Goal: Check status: Check status

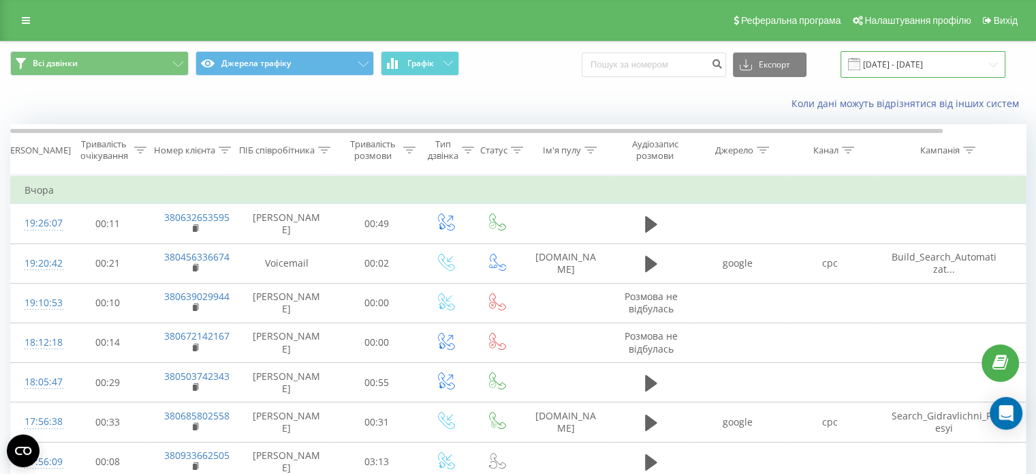
click at [893, 61] on input "18.09.2025 - 18.09.2025" at bounding box center [923, 64] width 165 height 27
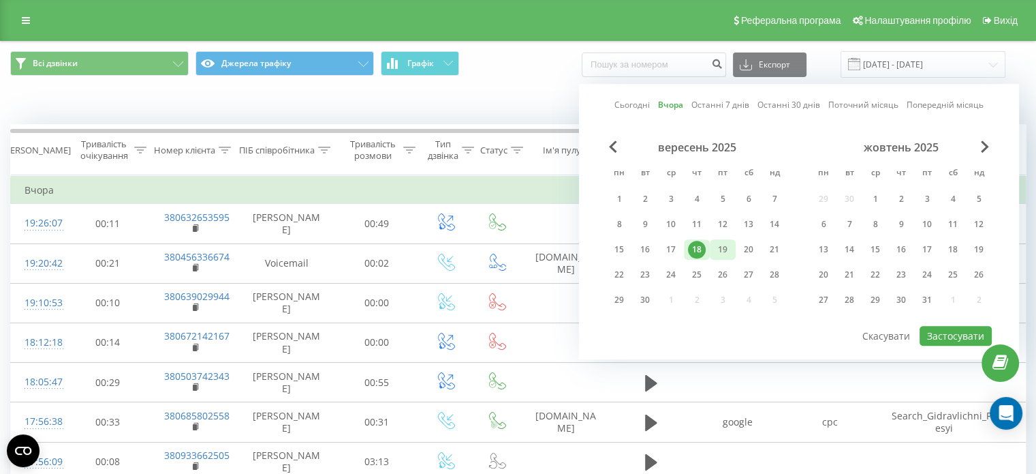
click at [732, 248] on div "19" at bounding box center [723, 249] width 26 height 20
click at [949, 330] on button "Застосувати" at bounding box center [956, 336] width 72 height 20
type input "[DATE] - [DATE]"
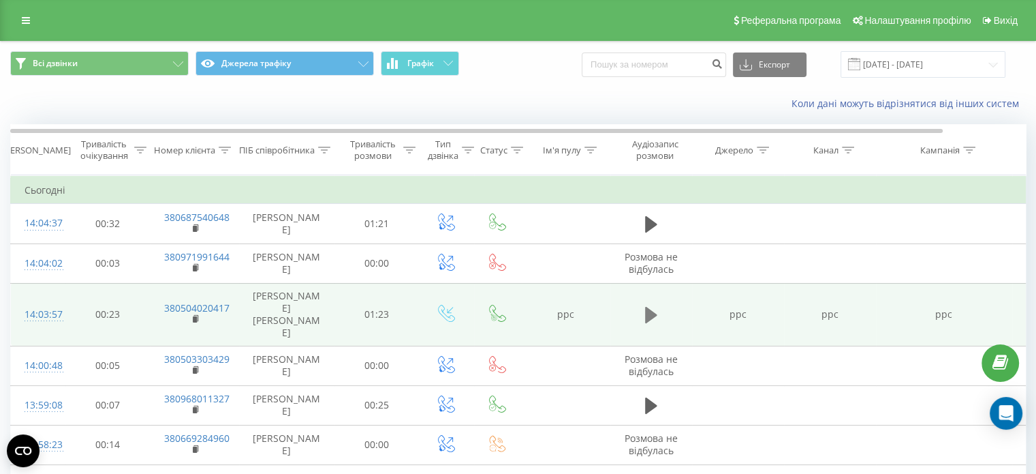
drag, startPoint x: 654, startPoint y: 308, endPoint x: 641, endPoint y: 291, distance: 21.8
click at [654, 307] on icon at bounding box center [651, 314] width 12 height 19
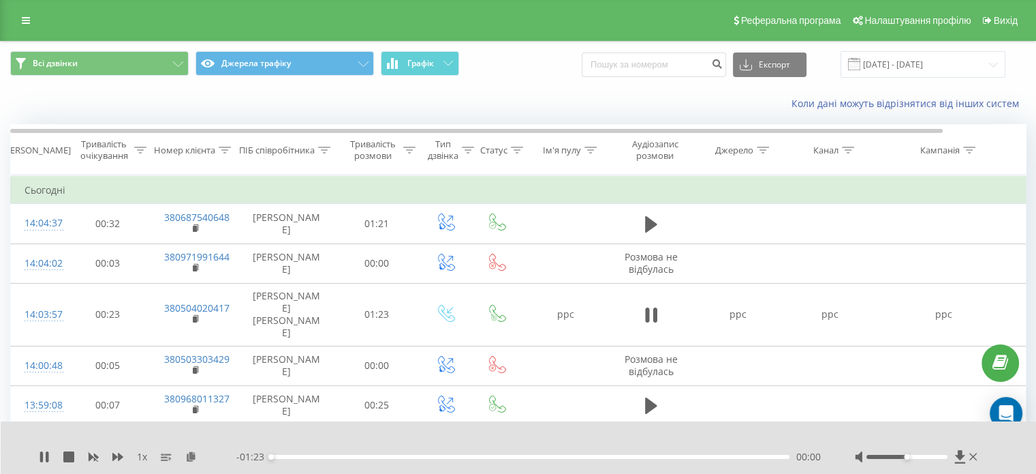
click at [478, 457] on div "00:00" at bounding box center [530, 456] width 519 height 4
click at [524, 456] on div "00:40" at bounding box center [530, 456] width 519 height 4
click at [546, 455] on div "00:41" at bounding box center [530, 456] width 519 height 4
click at [559, 458] on div "00:45" at bounding box center [530, 456] width 519 height 4
click at [579, 457] on div "00:46" at bounding box center [530, 456] width 519 height 4
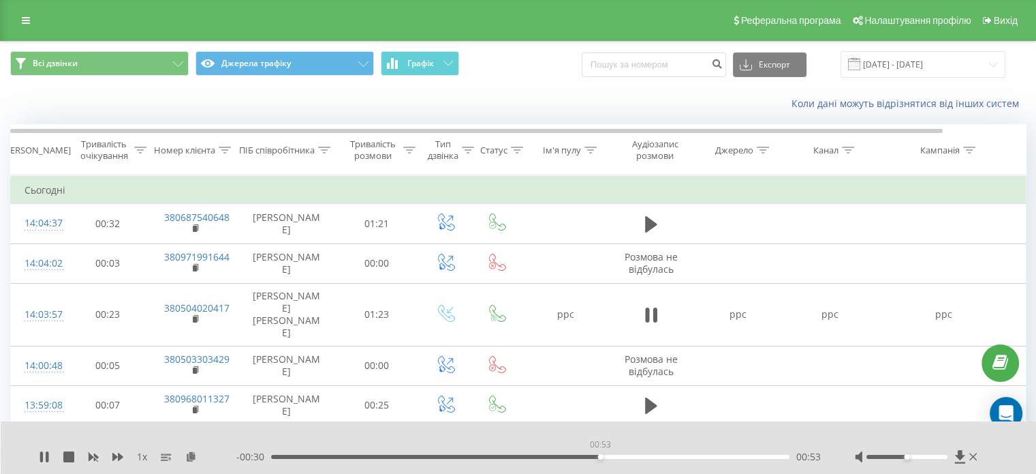
click at [600, 455] on div "00:53" at bounding box center [530, 456] width 519 height 4
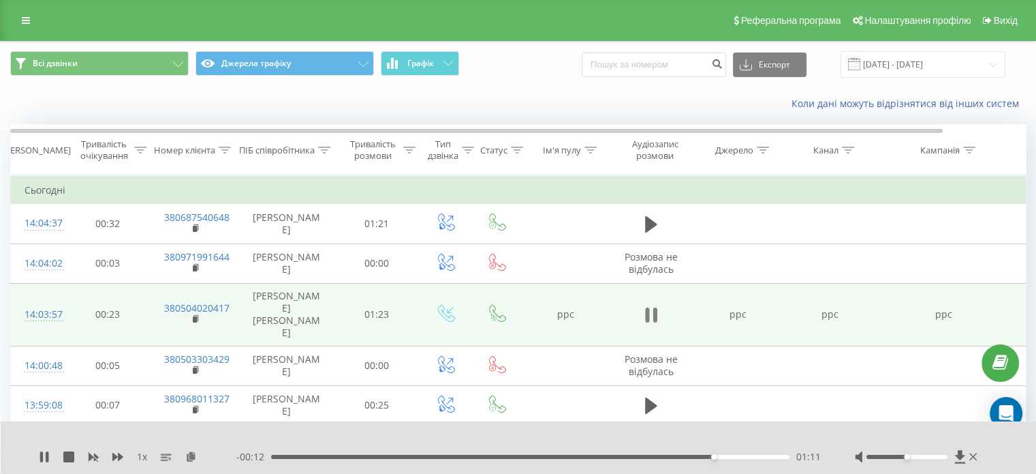
click at [648, 307] on icon at bounding box center [647, 314] width 4 height 15
